Goal: Navigation & Orientation: Find specific page/section

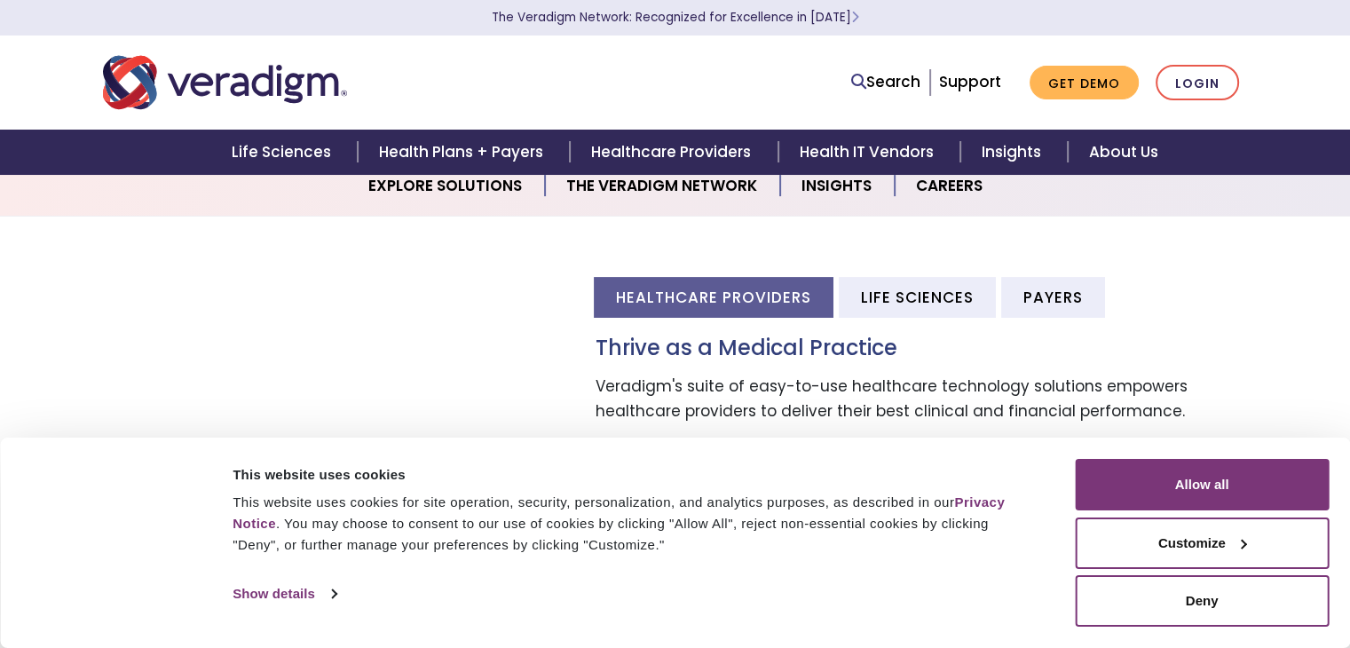
scroll to position [446, 0]
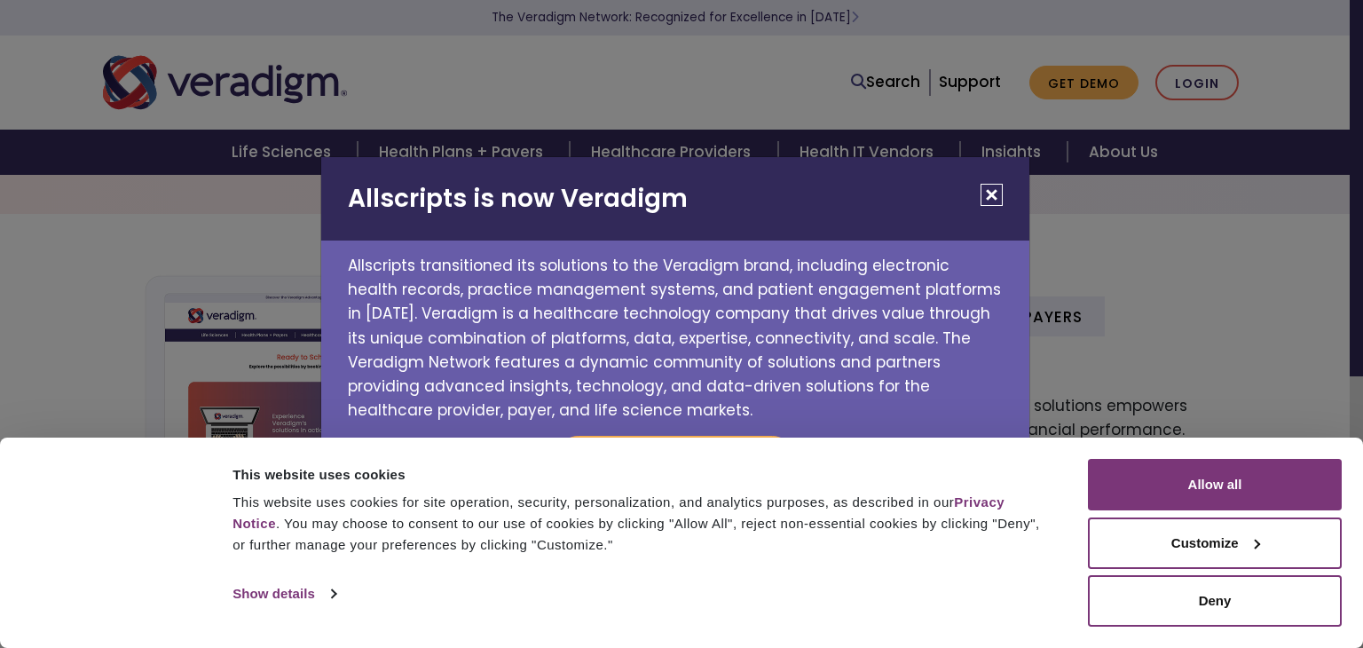
click at [943, 190] on h2 "Allscripts is now Veradigm" at bounding box center [675, 198] width 708 height 83
click at [987, 196] on button "Close" at bounding box center [992, 195] width 22 height 22
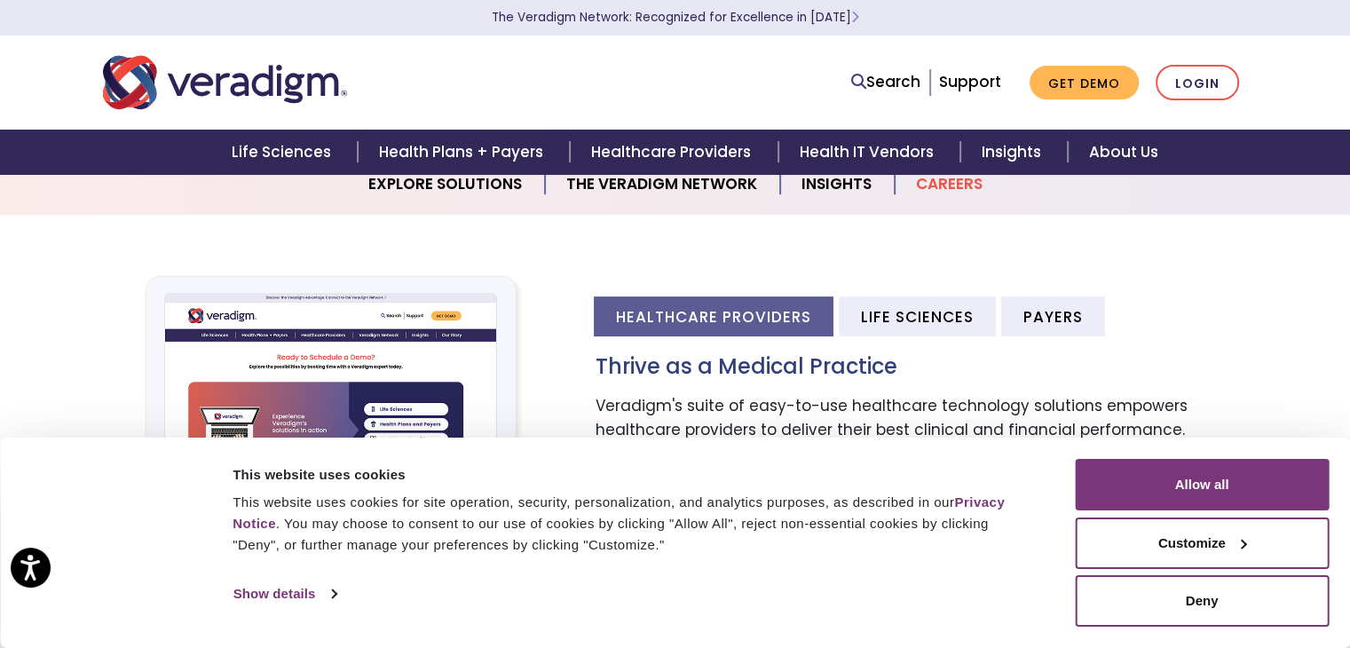
click at [954, 188] on link "Careers" at bounding box center [949, 184] width 109 height 45
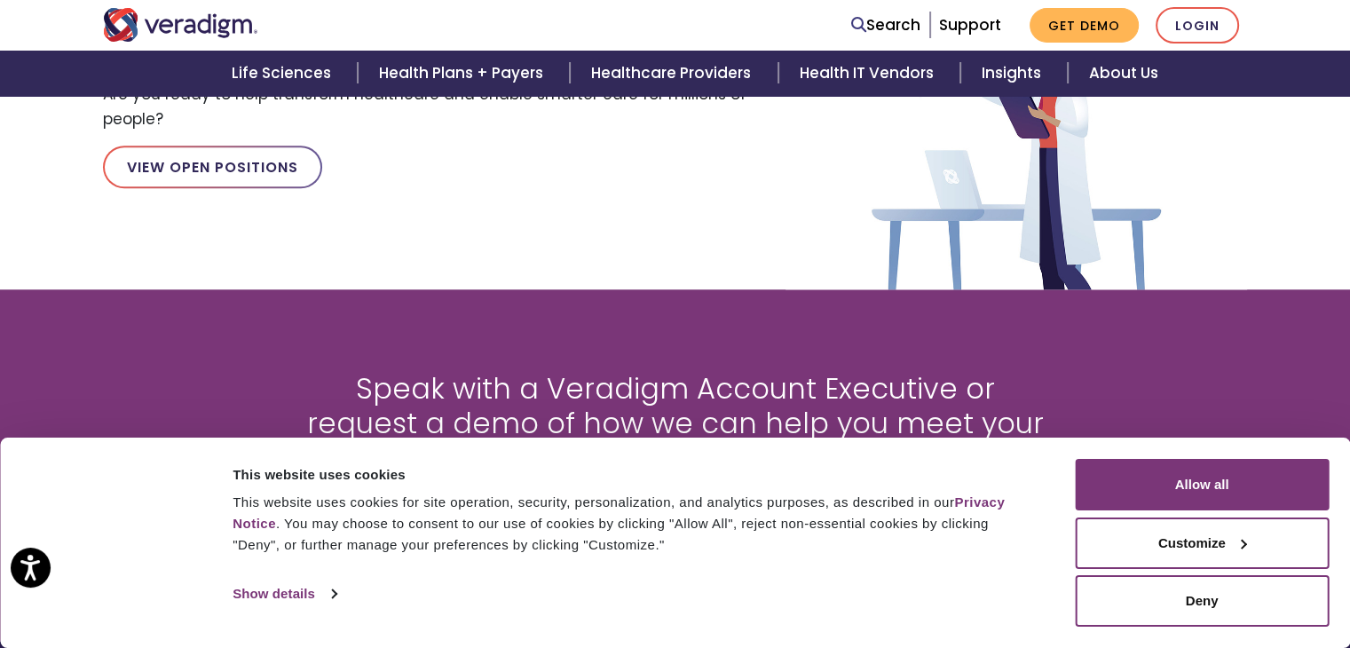
scroll to position [1836, 0]
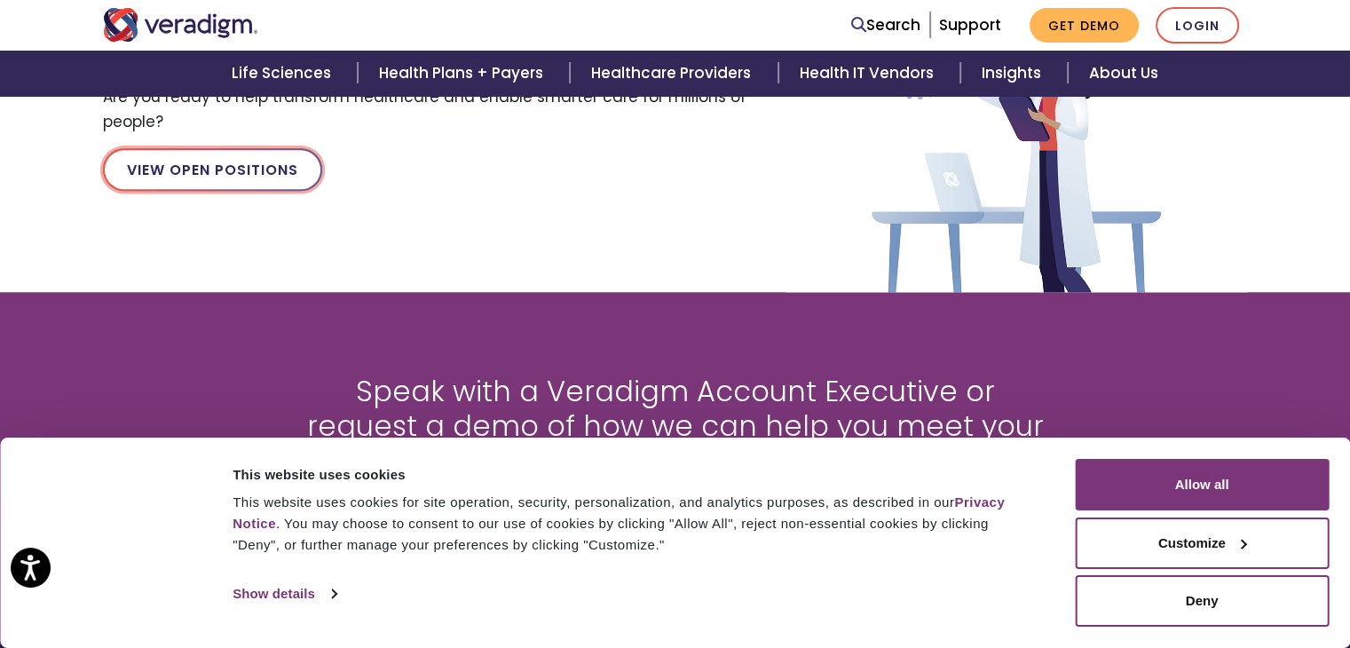
click at [192, 162] on link "View Open Positions" at bounding box center [212, 169] width 219 height 43
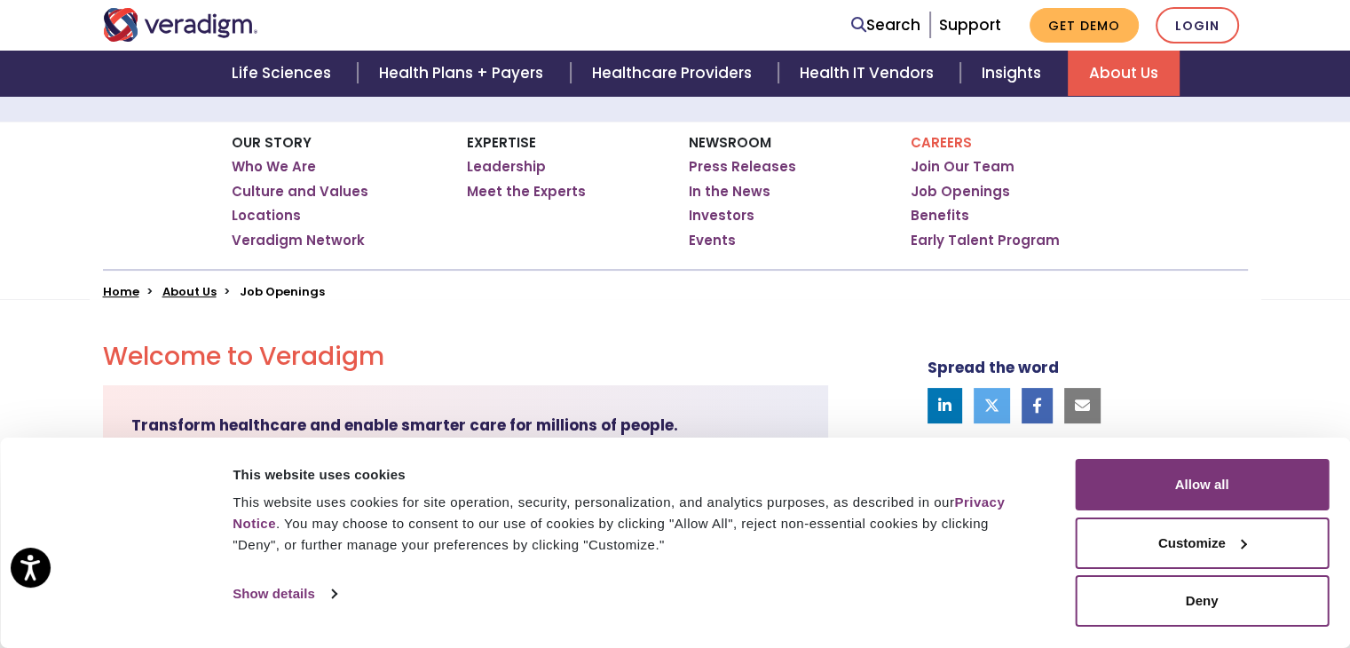
scroll to position [270, 0]
click at [951, 185] on link "Job Openings" at bounding box center [960, 191] width 99 height 18
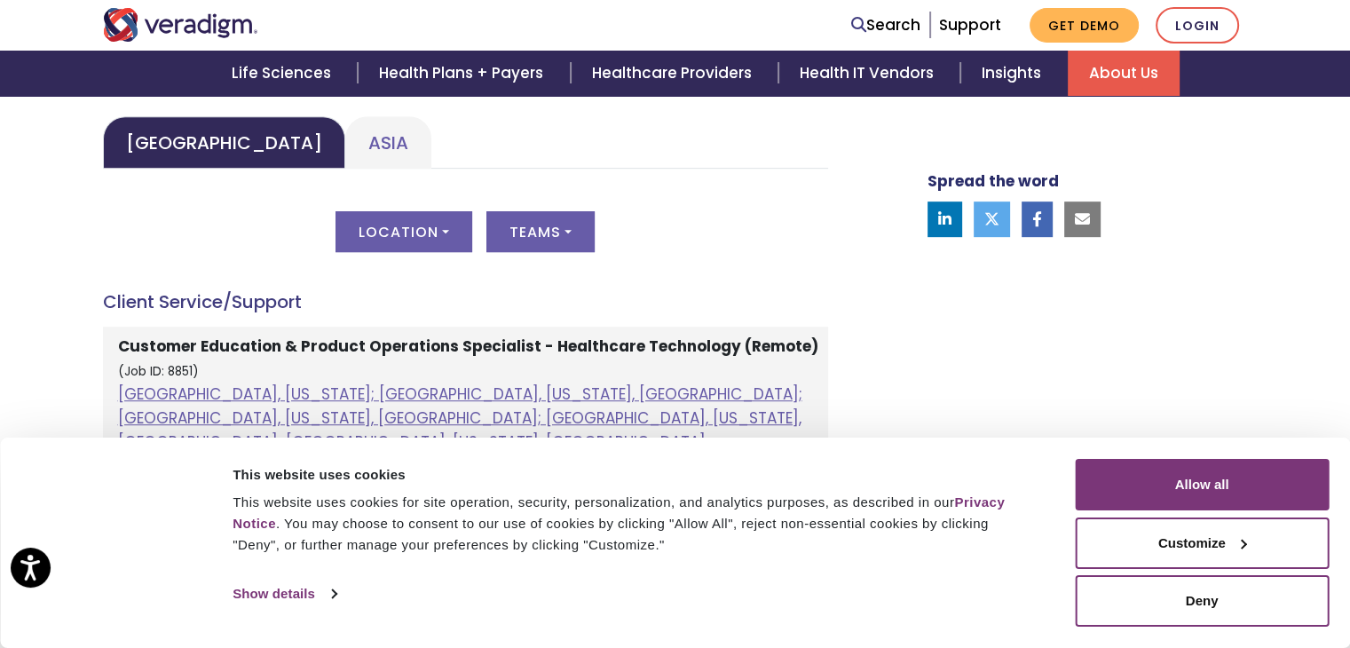
scroll to position [873, 0]
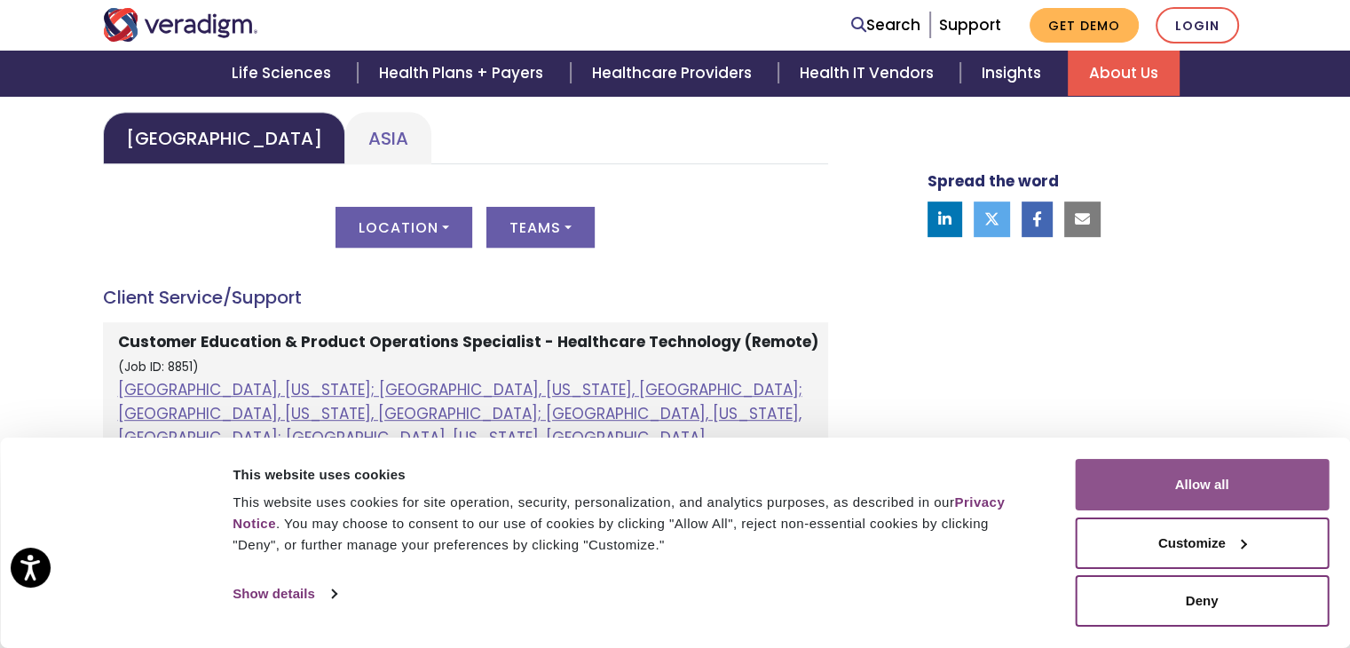
click at [1131, 477] on button "Allow all" at bounding box center [1202, 484] width 254 height 51
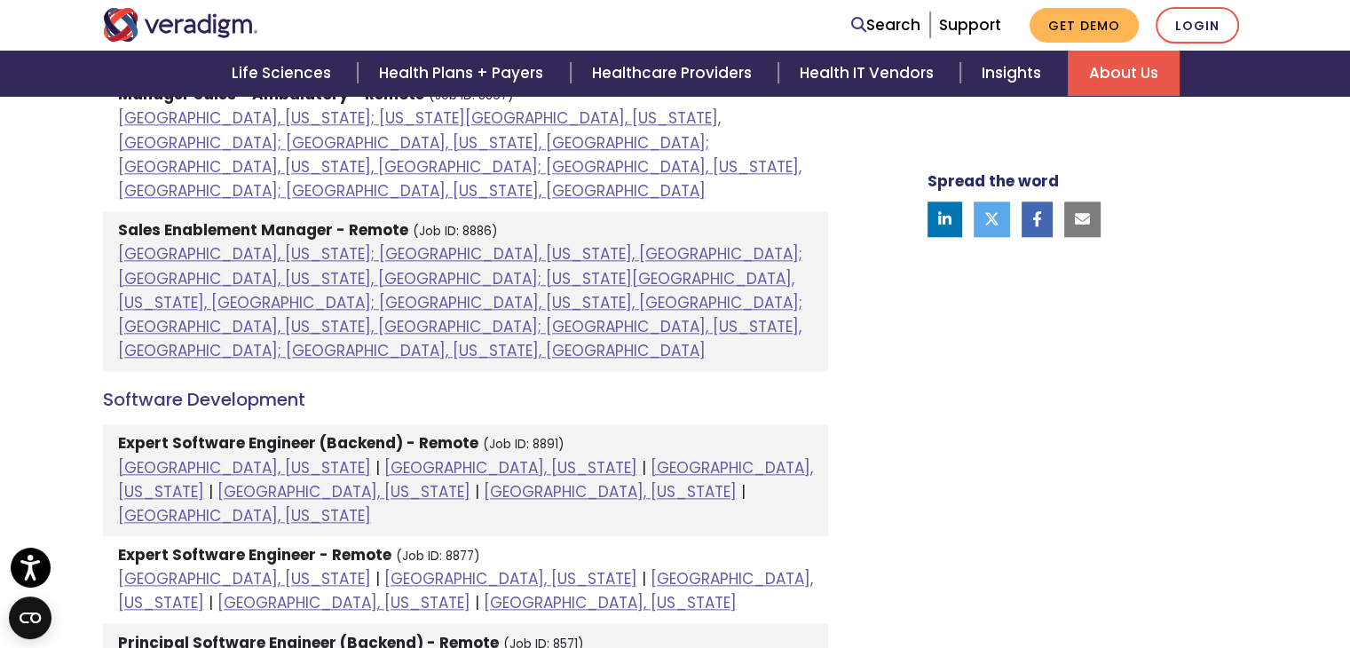
scroll to position [1988, 0]
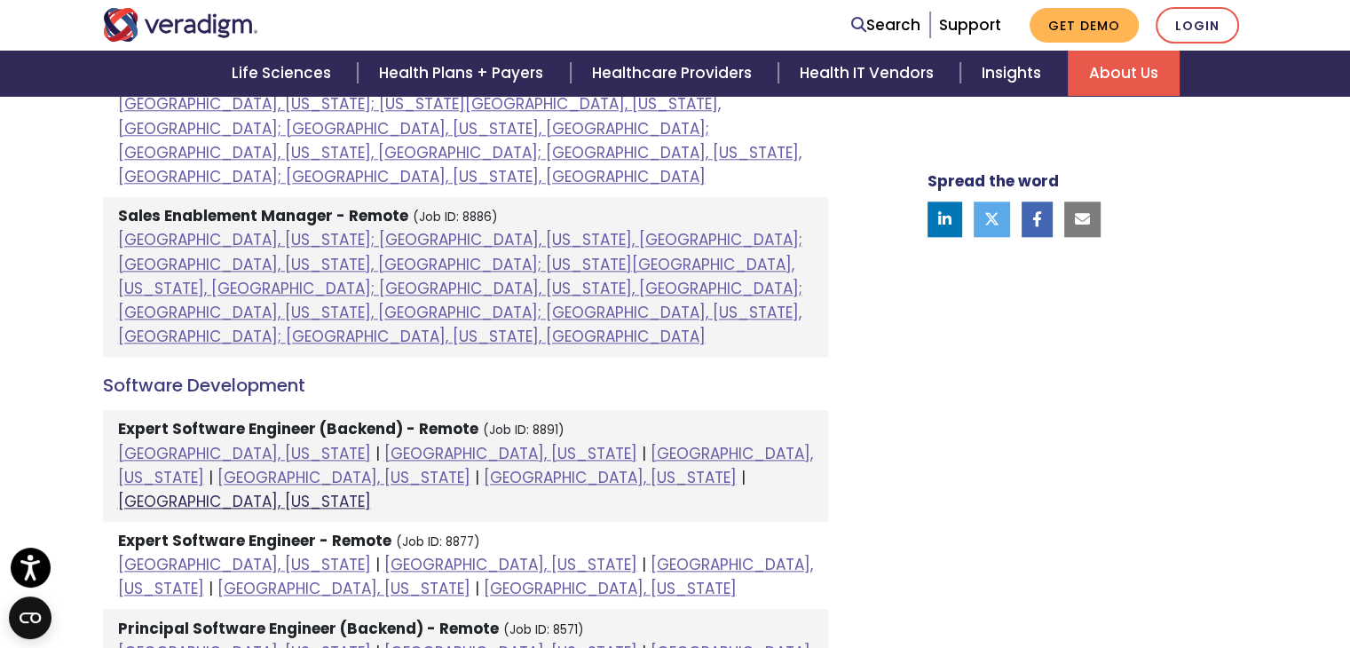
click at [256, 491] on link "[GEOGRAPHIC_DATA], [US_STATE]" at bounding box center [244, 501] width 253 height 21
click at [199, 443] on link "[GEOGRAPHIC_DATA], [US_STATE]" at bounding box center [244, 453] width 253 height 21
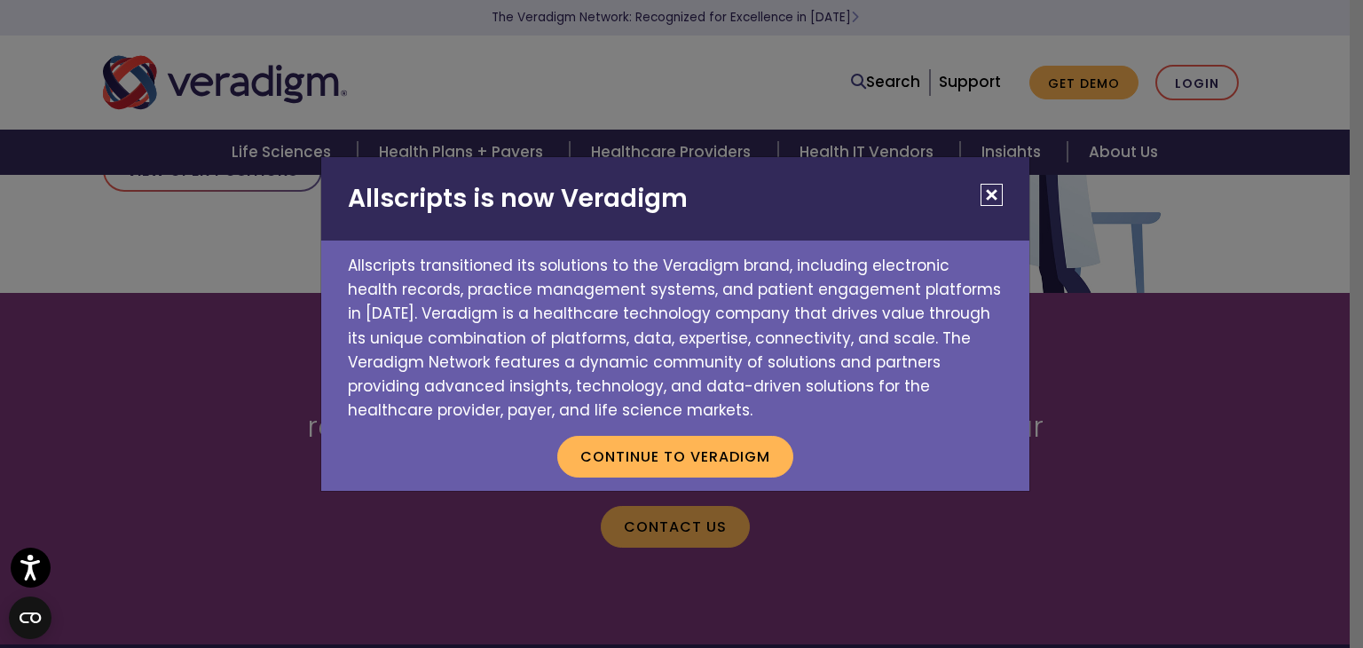
click at [981, 191] on button "Close" at bounding box center [992, 195] width 22 height 22
